Goal: Entertainment & Leisure: Consume media (video, audio)

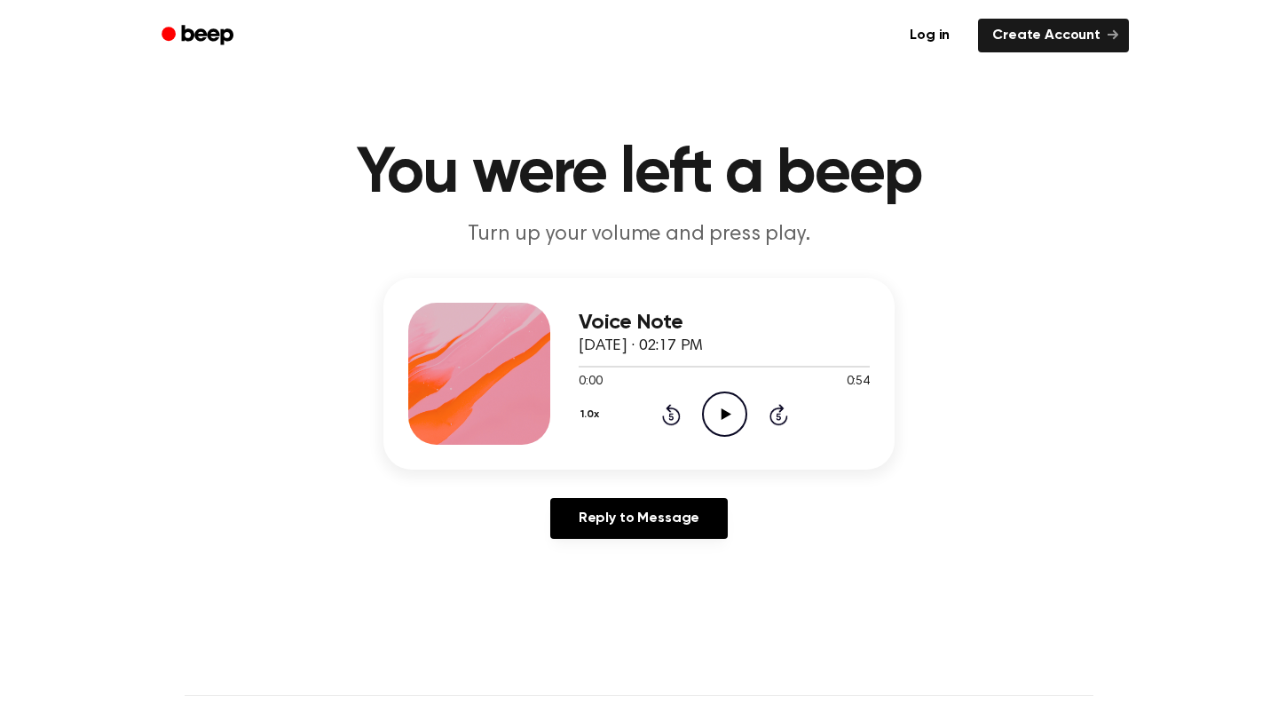
click at [723, 408] on icon "Play Audio" at bounding box center [724, 413] width 45 height 45
click at [736, 410] on icon "Play Audio" at bounding box center [724, 413] width 45 height 45
click at [728, 420] on icon "Play Audio" at bounding box center [724, 413] width 45 height 45
click at [723, 408] on icon "Play Audio" at bounding box center [724, 413] width 45 height 45
drag, startPoint x: 610, startPoint y: 367, endPoint x: 558, endPoint y: 367, distance: 51.5
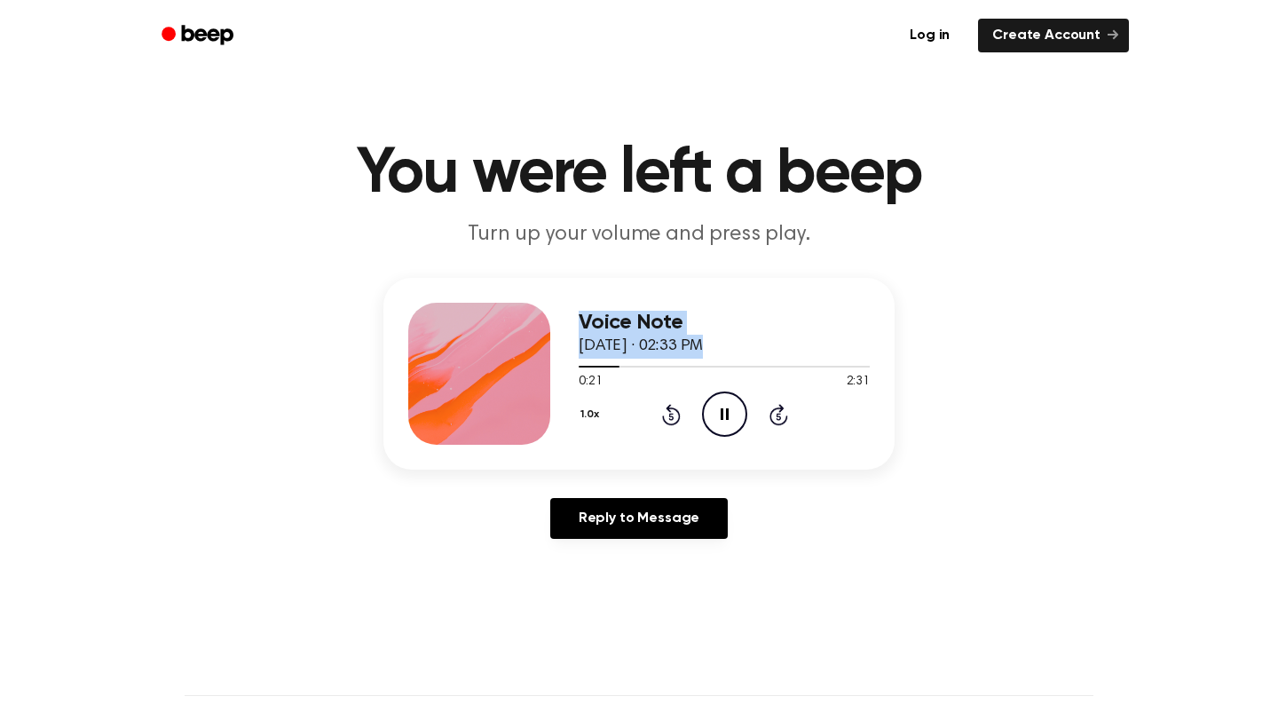
click at [558, 367] on div "Voice Note July 16, 2024 · 02:33 PM 0:21 2:31 Your browser does not support the…" at bounding box center [638, 374] width 511 height 192
click at [578, 363] on div "Voice Note July 16, 2024 · 02:33 PM 0:24 2:31 Your browser does not support the…" at bounding box center [638, 374] width 511 height 192
click at [581, 367] on div at bounding box center [604, 367] width 50 height 2
click at [722, 422] on icon "Play Audio" at bounding box center [724, 413] width 45 height 45
click at [731, 412] on icon "Play Audio" at bounding box center [724, 413] width 45 height 45
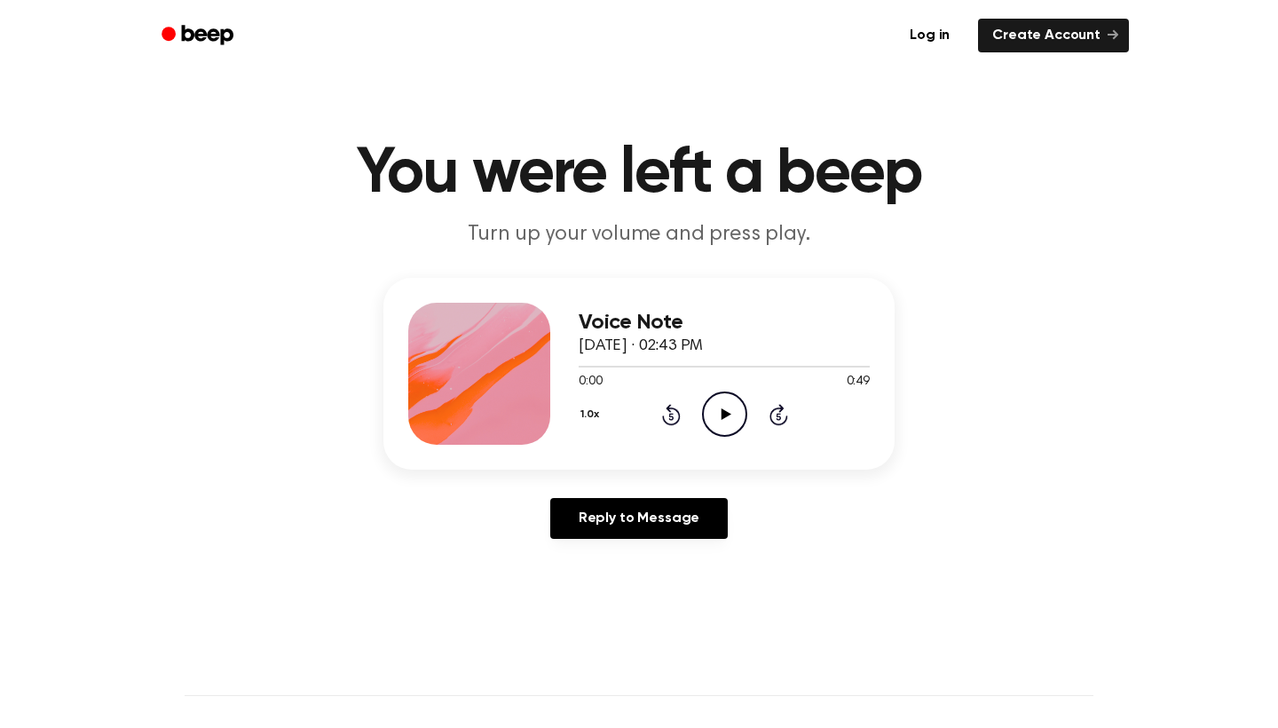
click at [719, 415] on icon "Play Audio" at bounding box center [724, 413] width 45 height 45
click at [721, 414] on icon "Play Audio" at bounding box center [724, 413] width 45 height 45
click at [720, 406] on icon "Play Audio" at bounding box center [724, 413] width 45 height 45
click at [732, 427] on icon "Play Audio" at bounding box center [724, 413] width 45 height 45
